Goal: Check status

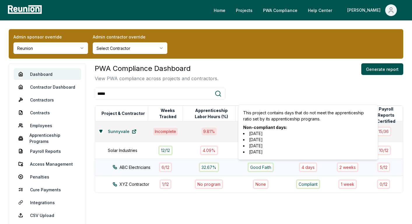
click at [265, 144] on li "[DATE]" at bounding box center [308, 146] width 130 height 6
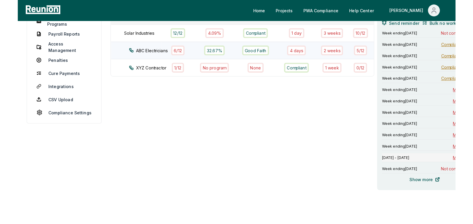
scroll to position [85, 0]
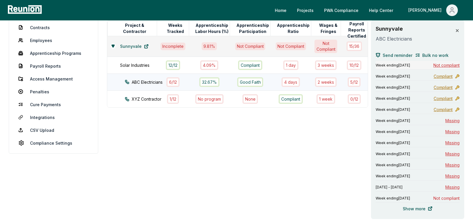
click at [412, 65] on span "Not compliant" at bounding box center [446, 65] width 26 height 6
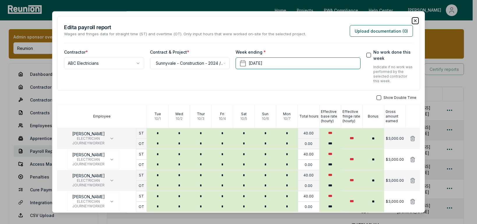
click at [413, 22] on icon "button" at bounding box center [415, 20] width 5 height 5
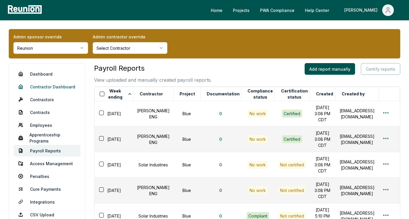
click at [41, 88] on link "Contractor Dashboard" at bounding box center [47, 87] width 67 height 12
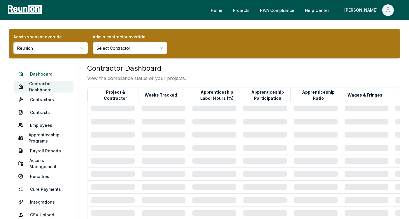
click at [47, 75] on link "Dashboard" at bounding box center [44, 74] width 60 height 12
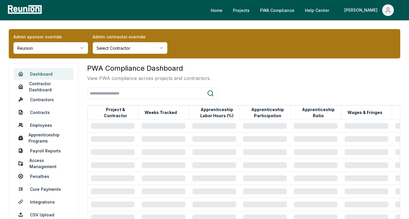
click at [43, 73] on link "Dashboard" at bounding box center [44, 74] width 60 height 12
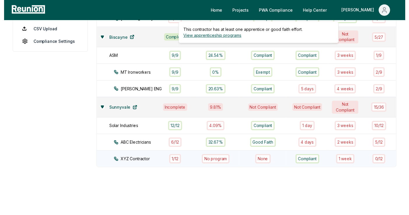
scroll to position [187, 0]
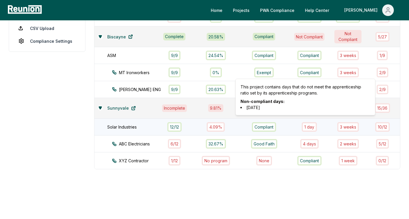
click at [305, 122] on div "1 day" at bounding box center [309, 127] width 15 height 10
